Goal: Complete application form

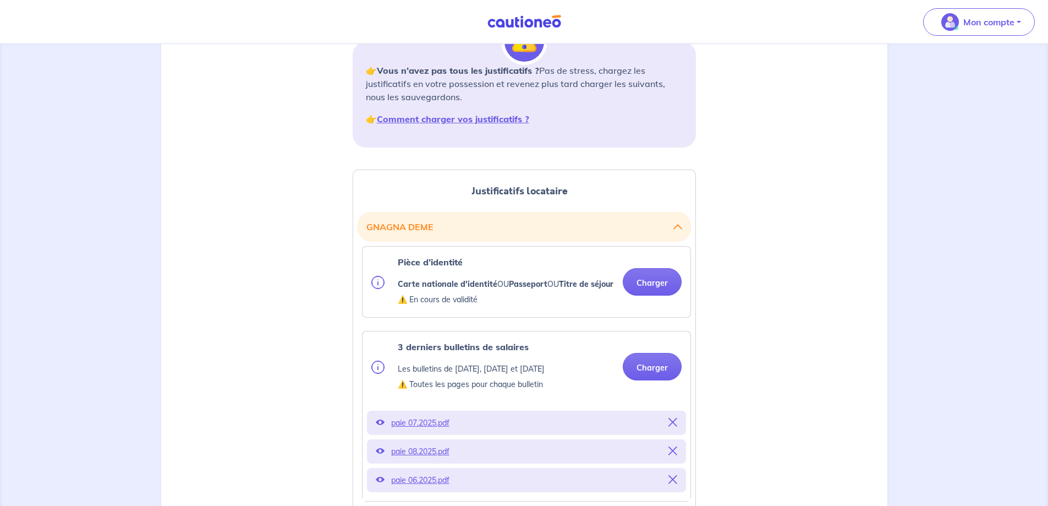
scroll to position [220, 0]
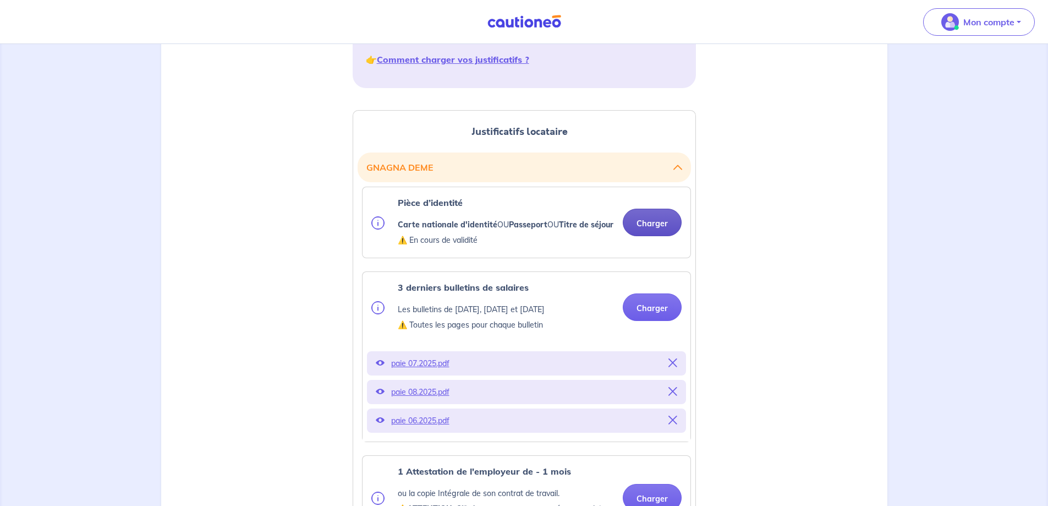
click at [647, 226] on button "Charger" at bounding box center [652, 222] width 59 height 28
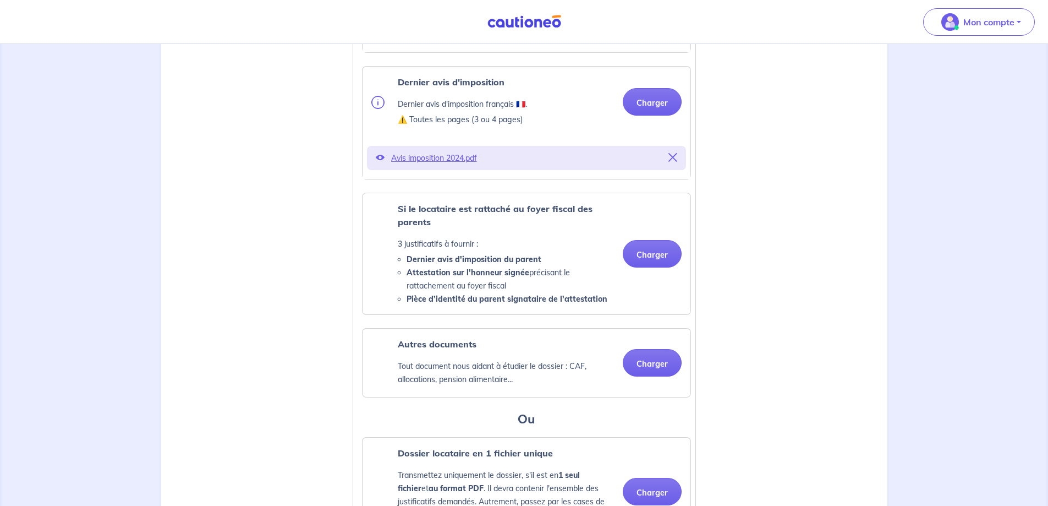
scroll to position [816, 0]
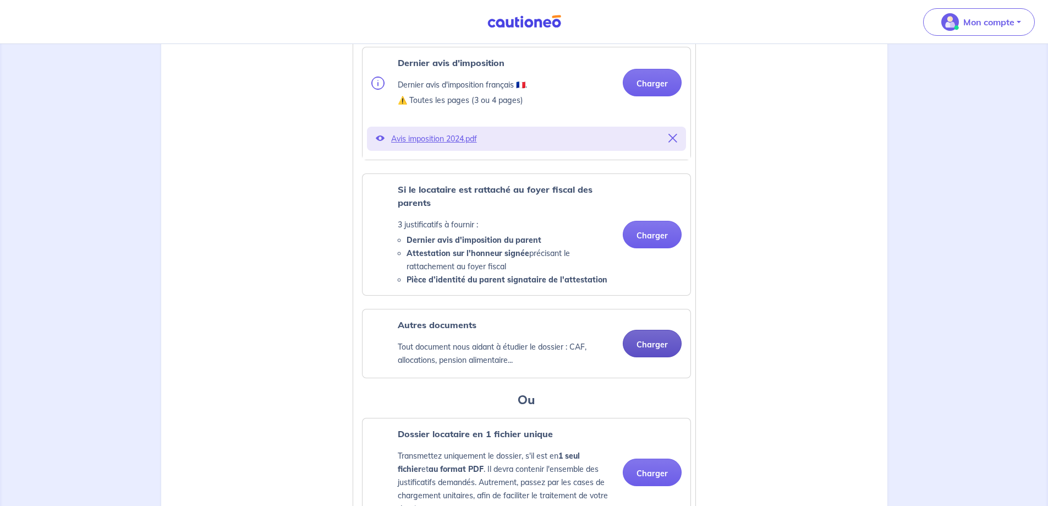
click at [659, 357] on button "Charger" at bounding box center [652, 344] width 59 height 28
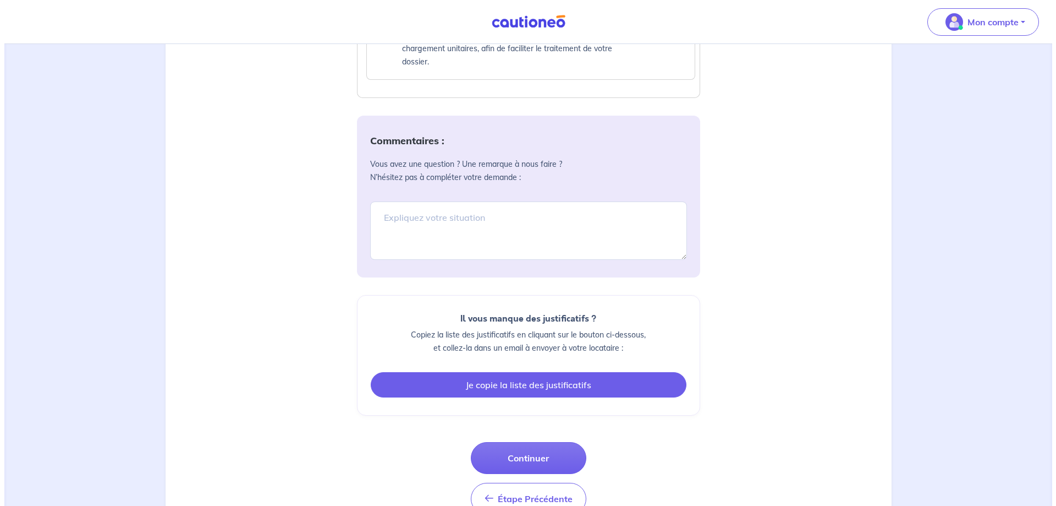
scroll to position [1410, 0]
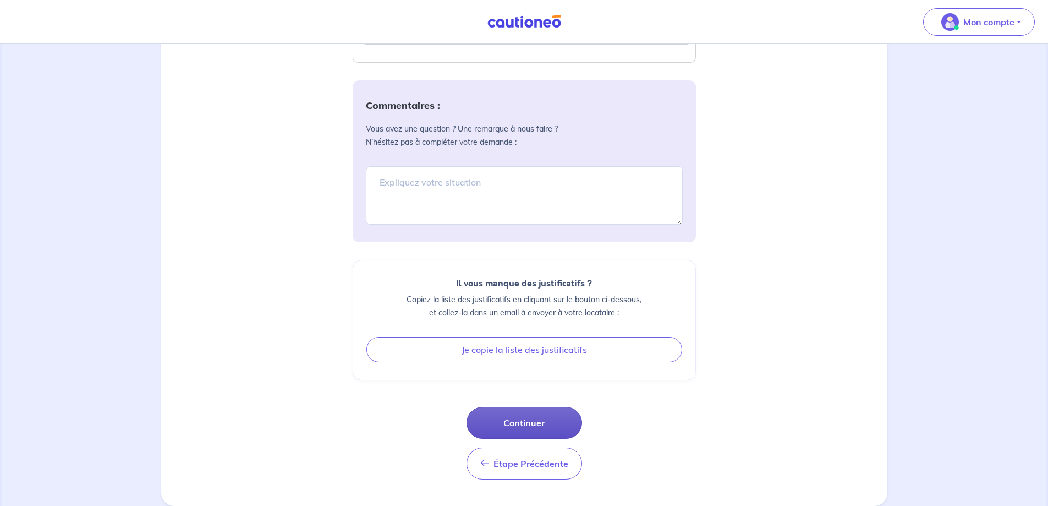
click at [545, 426] on button "Continuer" at bounding box center [524, 423] width 116 height 32
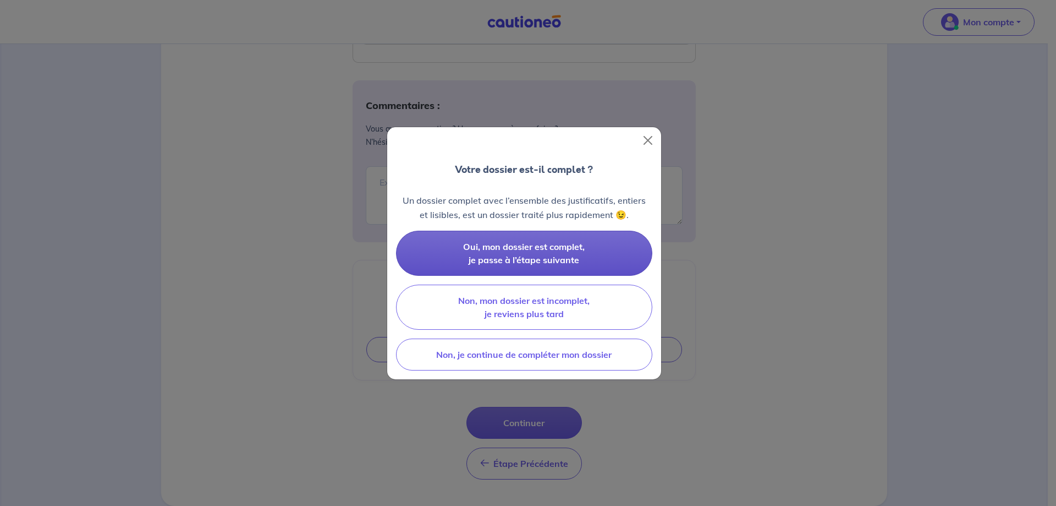
click at [543, 261] on span "Oui, mon dossier est complet, je passe à l’étape suivante" at bounding box center [524, 253] width 122 height 24
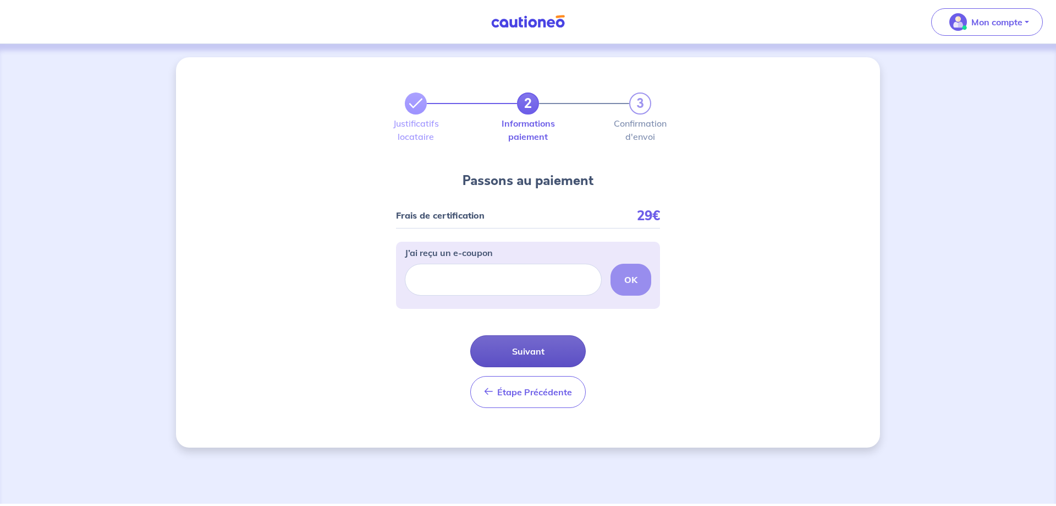
click at [540, 347] on button "Suivant" at bounding box center [528, 351] width 116 height 32
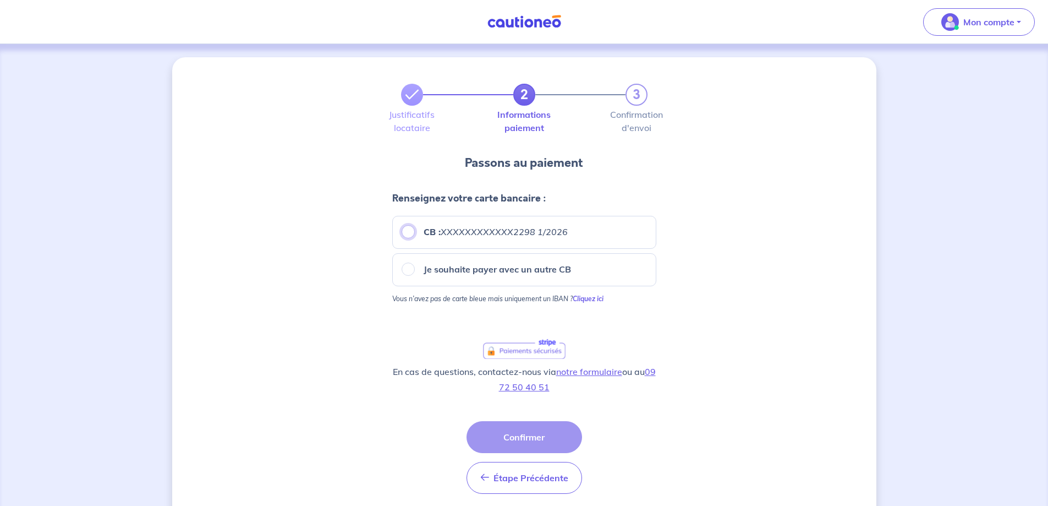
click at [410, 233] on input "CB : XXXXXXXXXXXX2298 1/2026" at bounding box center [408, 231] width 13 height 13
radio input "true"
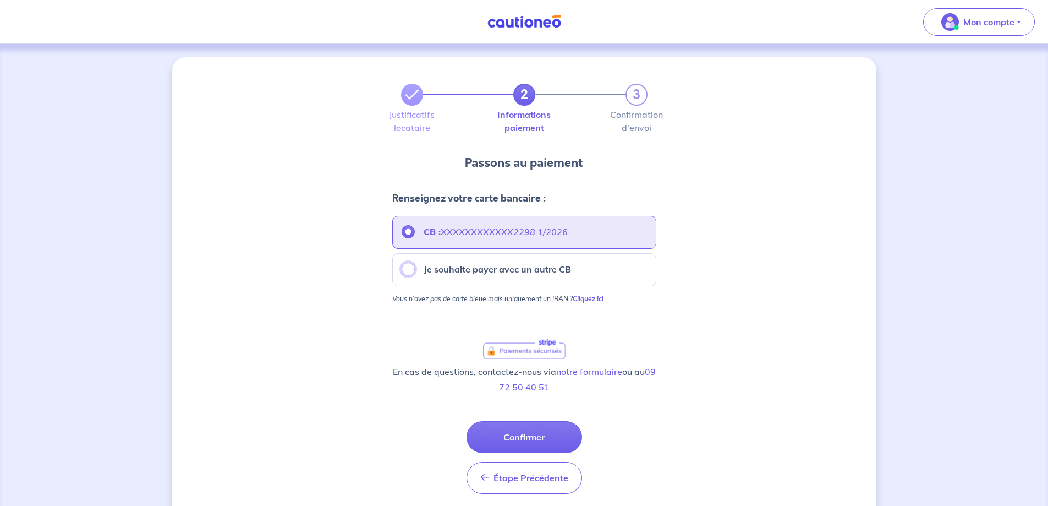
drag, startPoint x: 413, startPoint y: 268, endPoint x: 422, endPoint y: 270, distance: 9.6
click at [413, 268] on input "Je souhaite payer avec un autre CB" at bounding box center [408, 268] width 13 height 13
radio input "true"
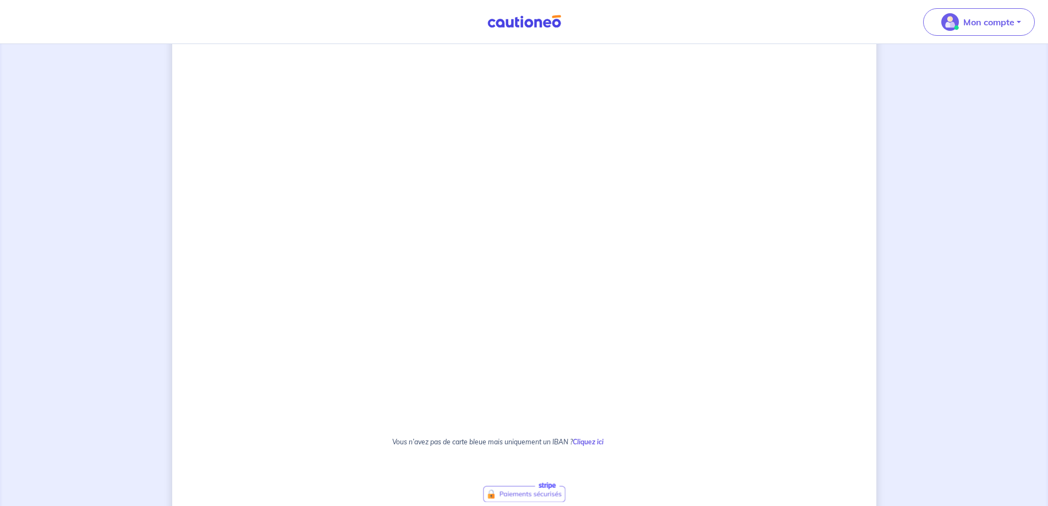
scroll to position [426, 0]
click at [374, 299] on div "2 3 Justificatifs locataire Informations paiement Confirmation d'envoi Passons …" at bounding box center [524, 153] width 704 height 1044
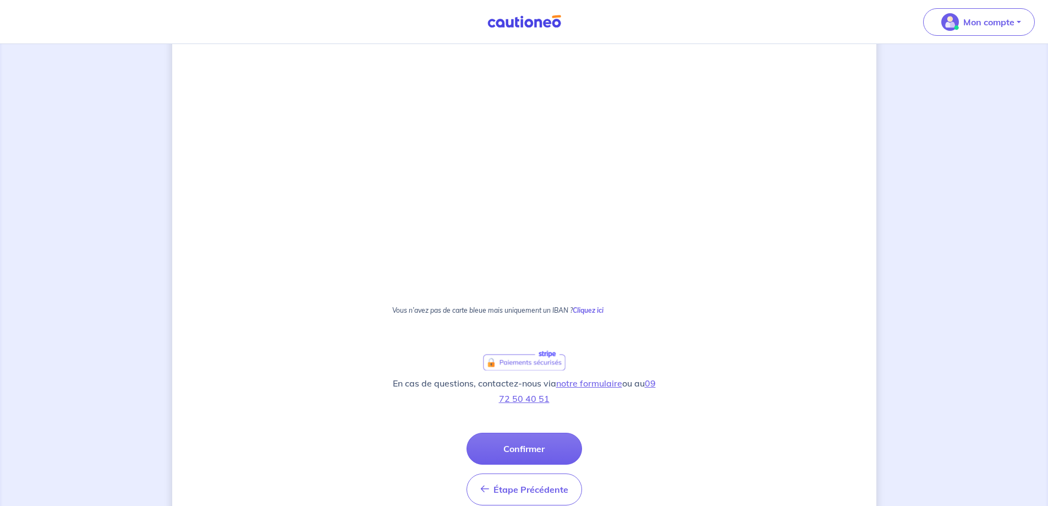
scroll to position [591, 0]
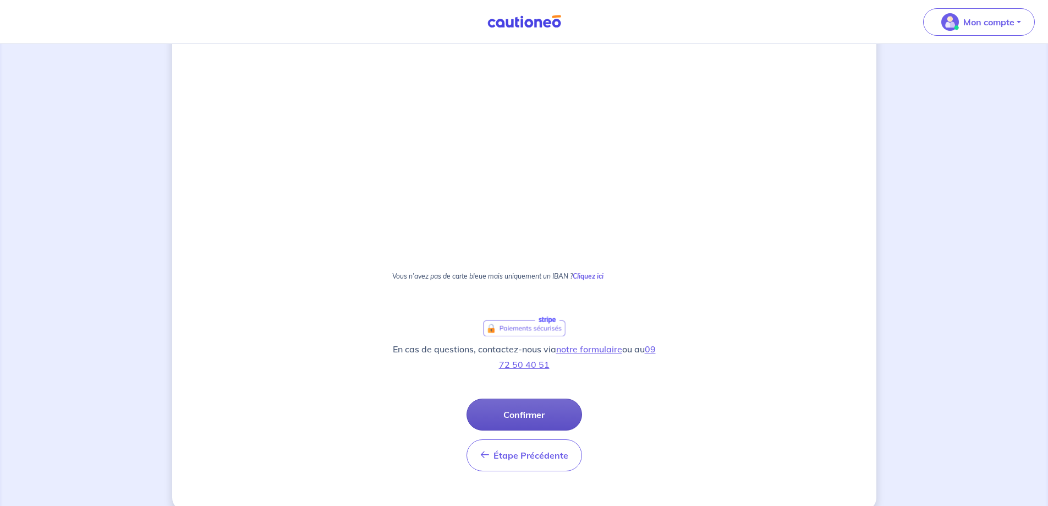
click at [559, 421] on button "Confirmer" at bounding box center [524, 414] width 116 height 32
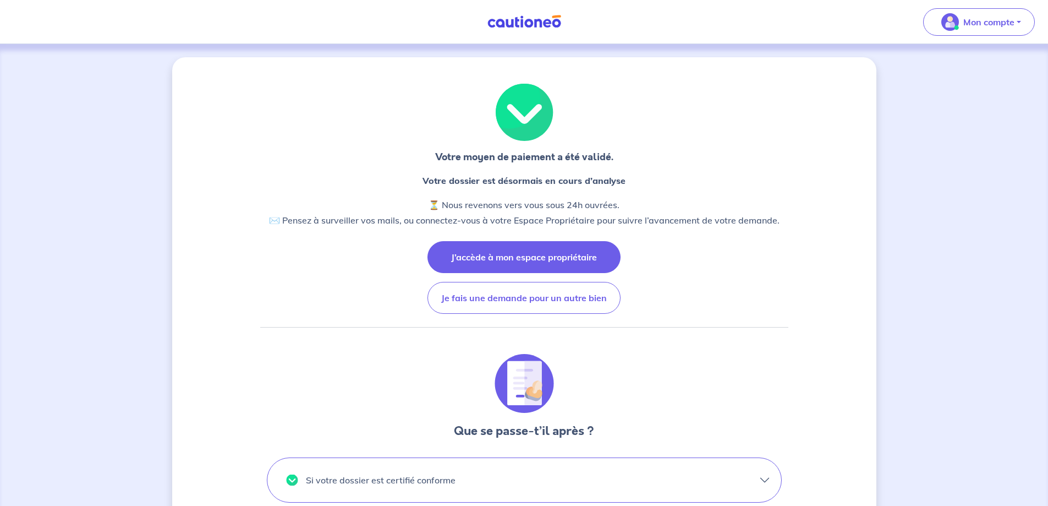
click at [568, 261] on button "J’accède à mon espace propriétaire" at bounding box center [523, 257] width 193 height 32
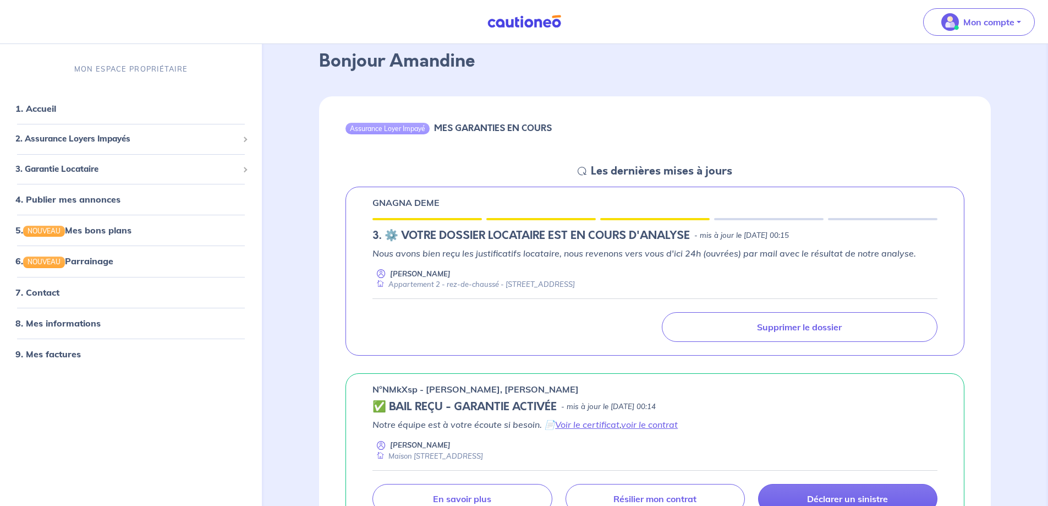
scroll to position [55, 0]
